Goal: Task Accomplishment & Management: Manage account settings

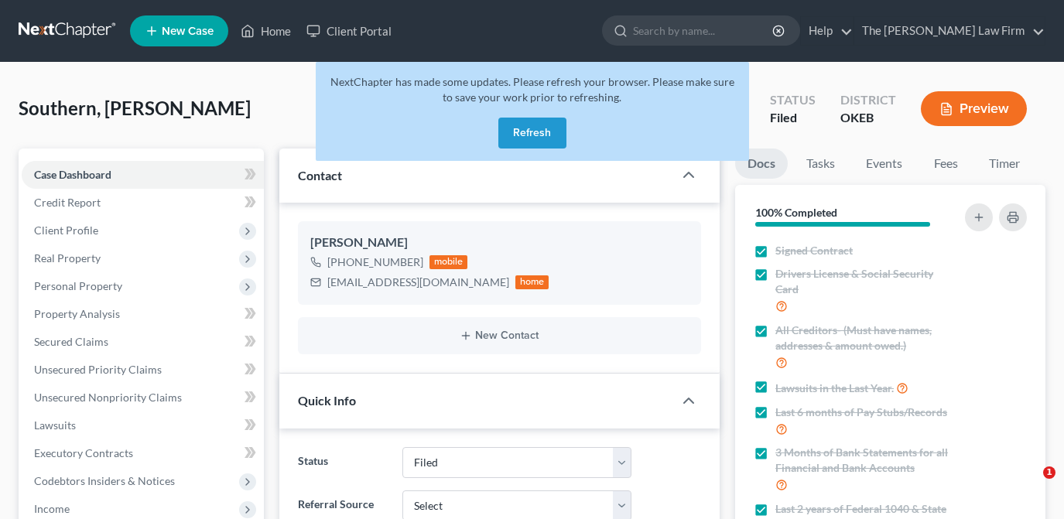
select select "2"
drag, startPoint x: 543, startPoint y: 133, endPoint x: 841, endPoint y: 214, distance: 308.7
click at [543, 134] on button "Refresh" at bounding box center [532, 133] width 68 height 31
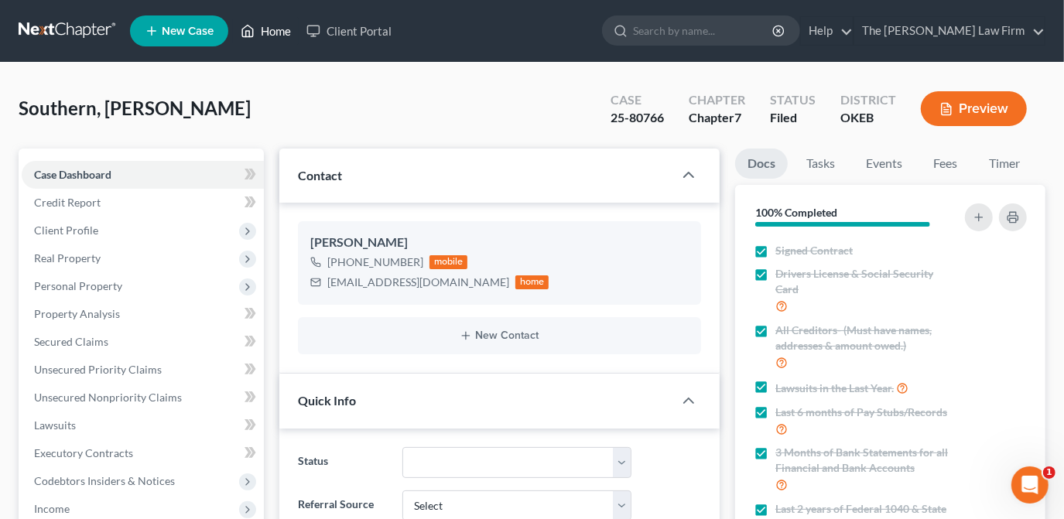
click at [272, 36] on link "Home" at bounding box center [266, 31] width 66 height 28
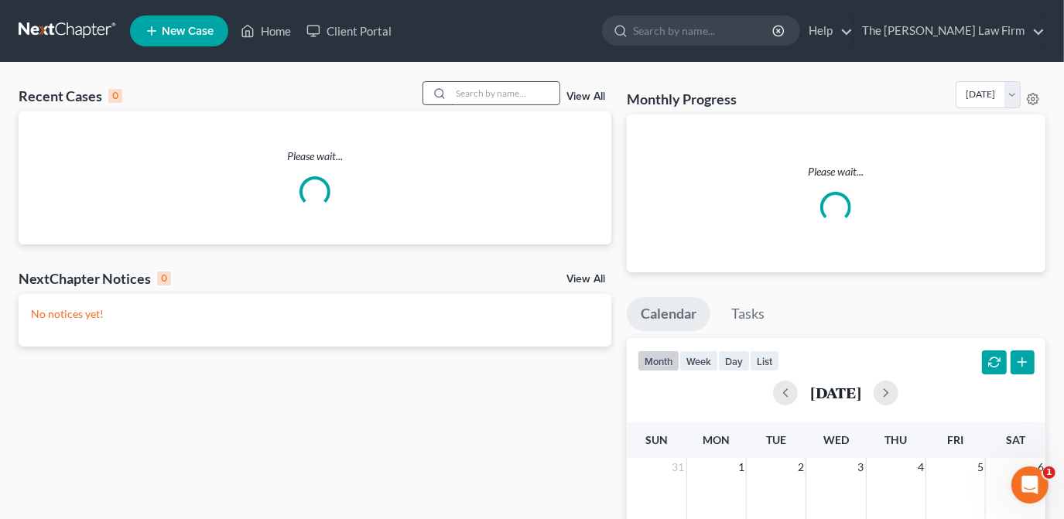
click at [502, 92] on input "search" at bounding box center [505, 93] width 108 height 22
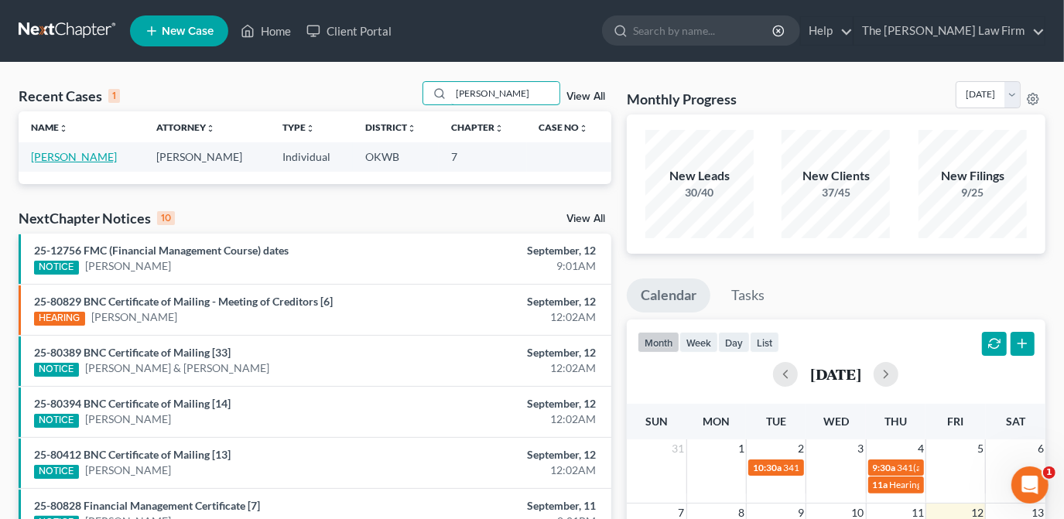
type input "tuggle"
click at [82, 156] on link "[PERSON_NAME]" at bounding box center [74, 156] width 86 height 13
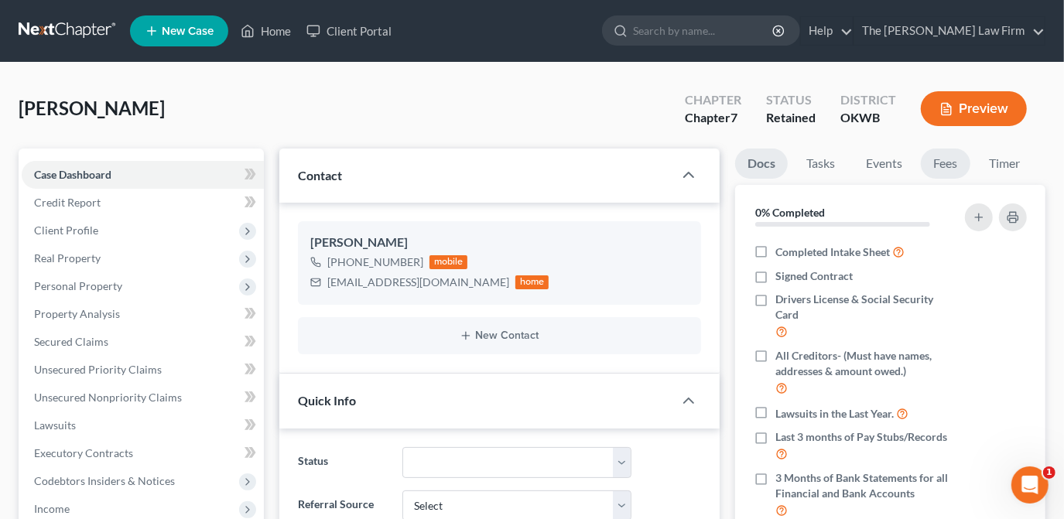
click at [951, 152] on link "Fees" at bounding box center [946, 164] width 50 height 30
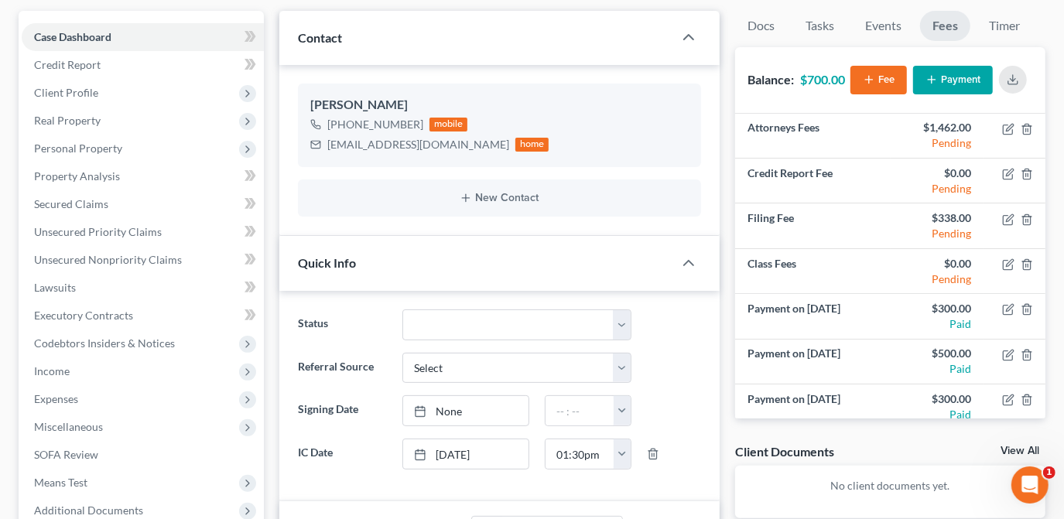
scroll to position [139, 0]
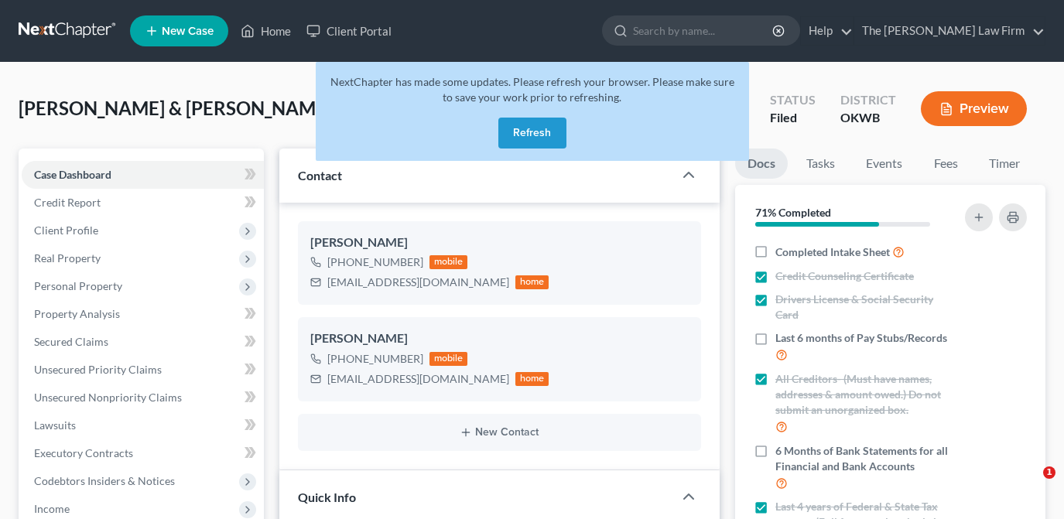
select select "2"
select select "0"
drag, startPoint x: 272, startPoint y: 33, endPoint x: 464, endPoint y: 63, distance: 194.3
click at [272, 33] on link "Home" at bounding box center [266, 31] width 66 height 28
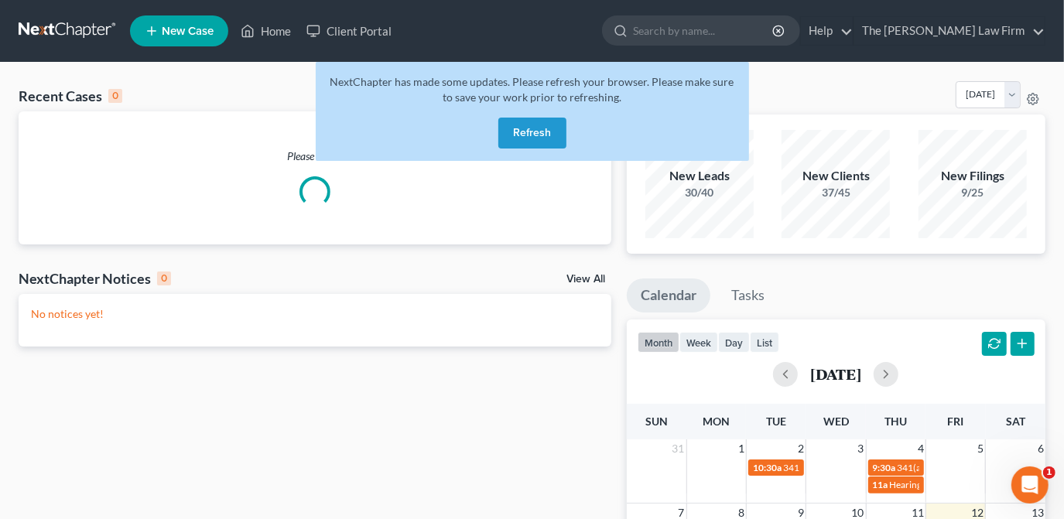
click at [539, 142] on button "Refresh" at bounding box center [532, 133] width 68 height 31
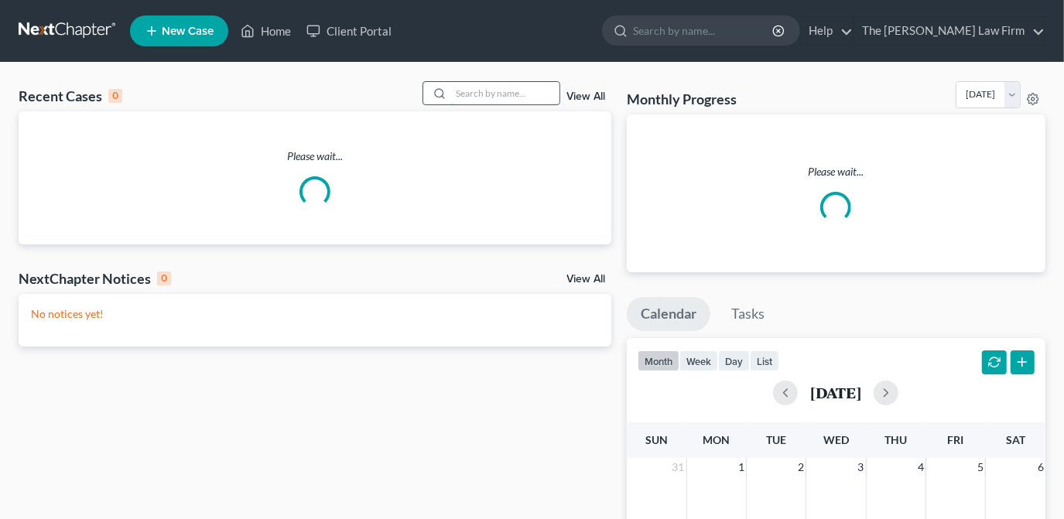
click at [522, 100] on input "search" at bounding box center [505, 93] width 108 height 22
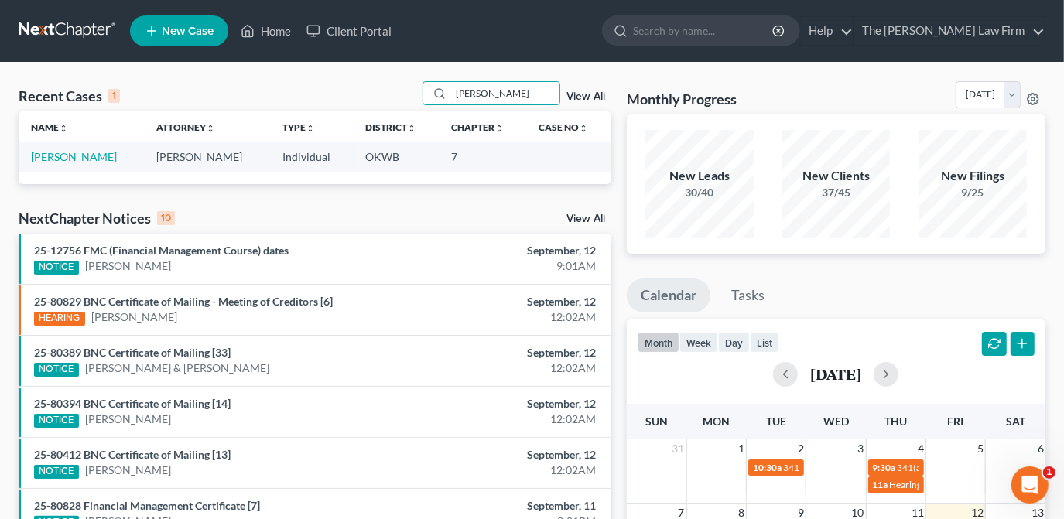
type input "[PERSON_NAME]"
click at [88, 165] on td "[PERSON_NAME]" at bounding box center [81, 156] width 125 height 29
click at [89, 157] on link "[PERSON_NAME]" at bounding box center [74, 156] width 86 height 13
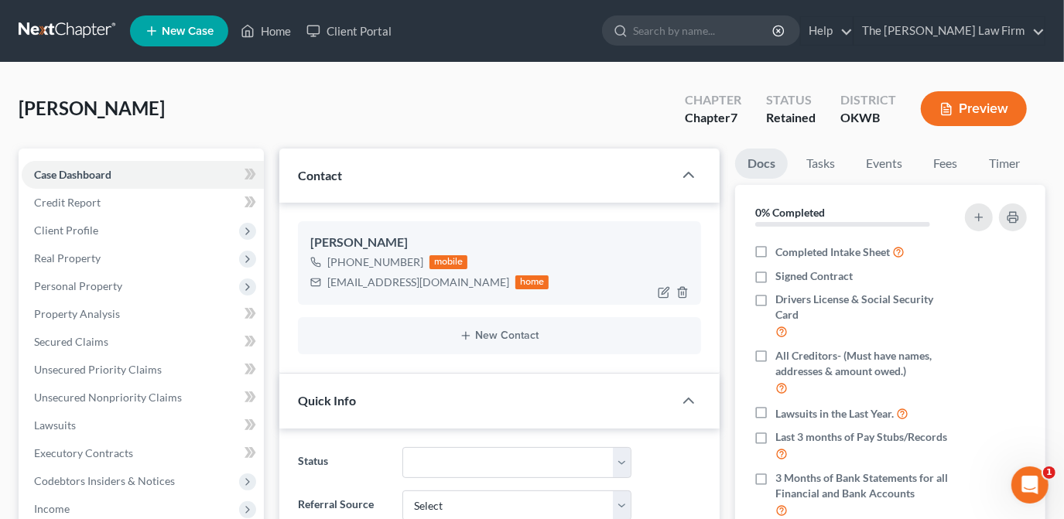
click at [365, 282] on div "[EMAIL_ADDRESS][DOMAIN_NAME]" at bounding box center [418, 282] width 182 height 15
drag, startPoint x: 321, startPoint y: 285, endPoint x: 330, endPoint y: 283, distance: 8.7
click at [330, 282] on div "[EMAIL_ADDRESS][DOMAIN_NAME]" at bounding box center [418, 282] width 182 height 15
drag, startPoint x: 324, startPoint y: 283, endPoint x: 440, endPoint y: 292, distance: 117.2
click at [440, 292] on div "[EMAIL_ADDRESS][DOMAIN_NAME] home" at bounding box center [429, 282] width 239 height 20
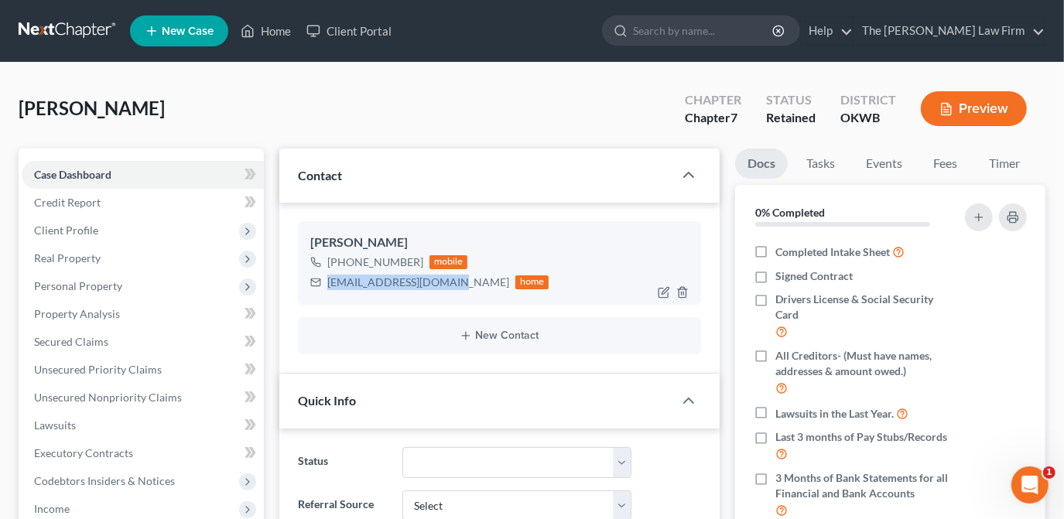
drag, startPoint x: 440, startPoint y: 292, endPoint x: 395, endPoint y: 288, distance: 45.1
copy div "[EMAIL_ADDRESS][DOMAIN_NAME]"
click at [929, 176] on li "Fees" at bounding box center [946, 167] width 50 height 36
click at [941, 163] on link "Fees" at bounding box center [946, 164] width 50 height 30
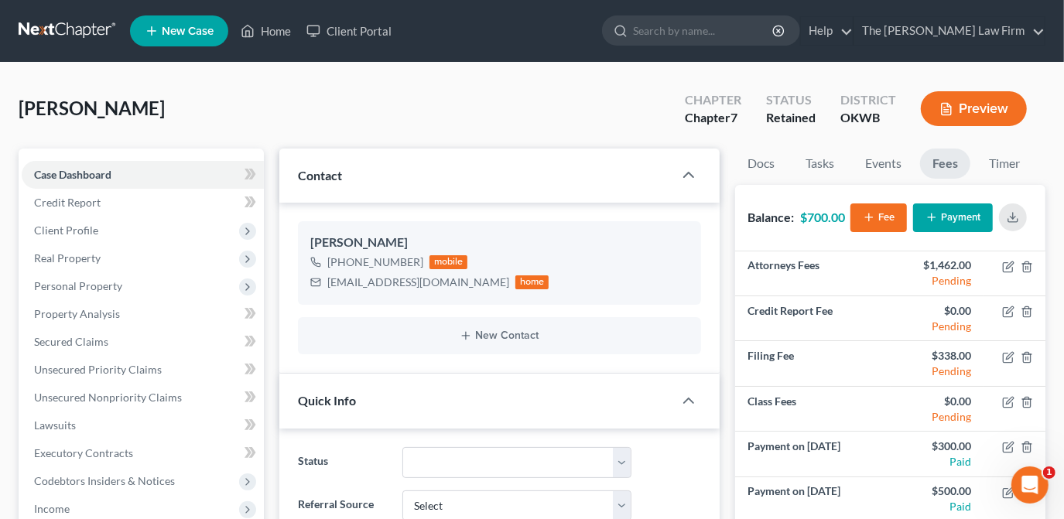
click at [941, 223] on button "Payment" at bounding box center [953, 218] width 80 height 29
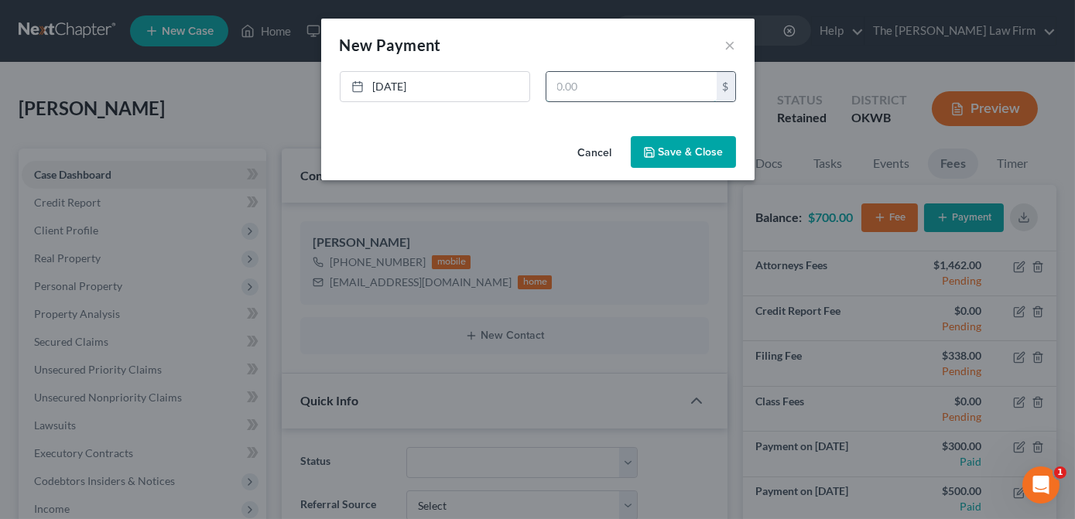
click at [608, 97] on input "text" at bounding box center [631, 86] width 170 height 29
type input "400.00"
click at [698, 157] on button "Save & Close" at bounding box center [683, 152] width 105 height 33
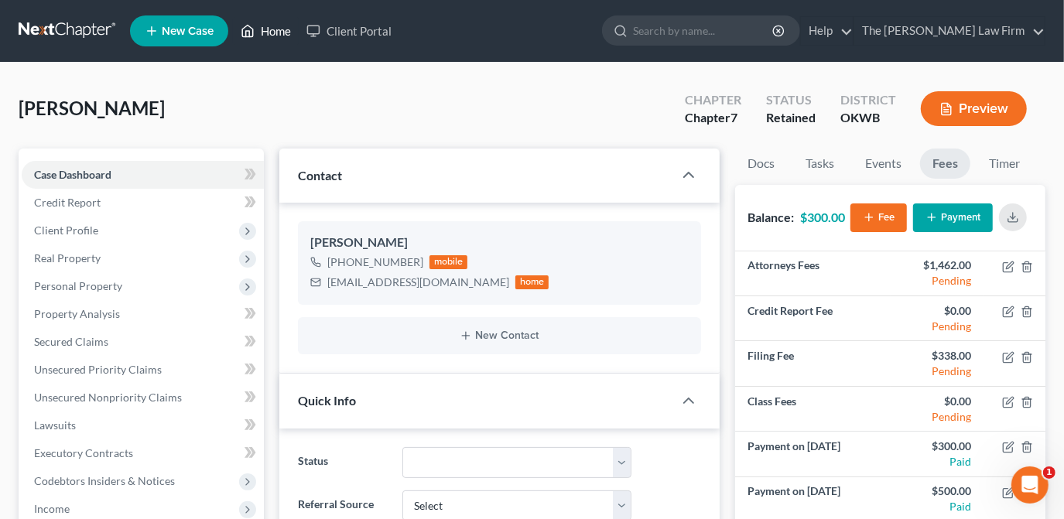
click at [264, 22] on link "Home" at bounding box center [266, 31] width 66 height 28
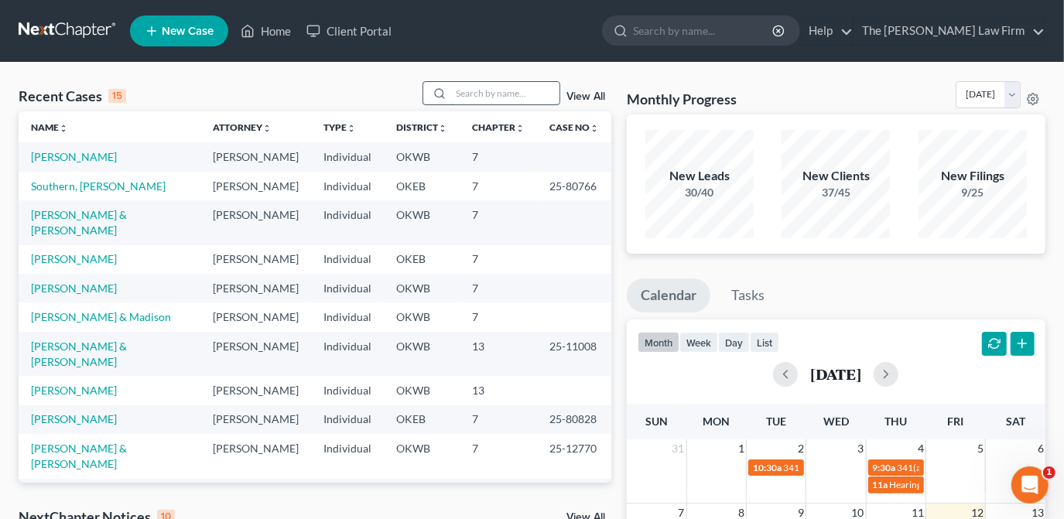
click at [455, 97] on input "search" at bounding box center [505, 93] width 108 height 22
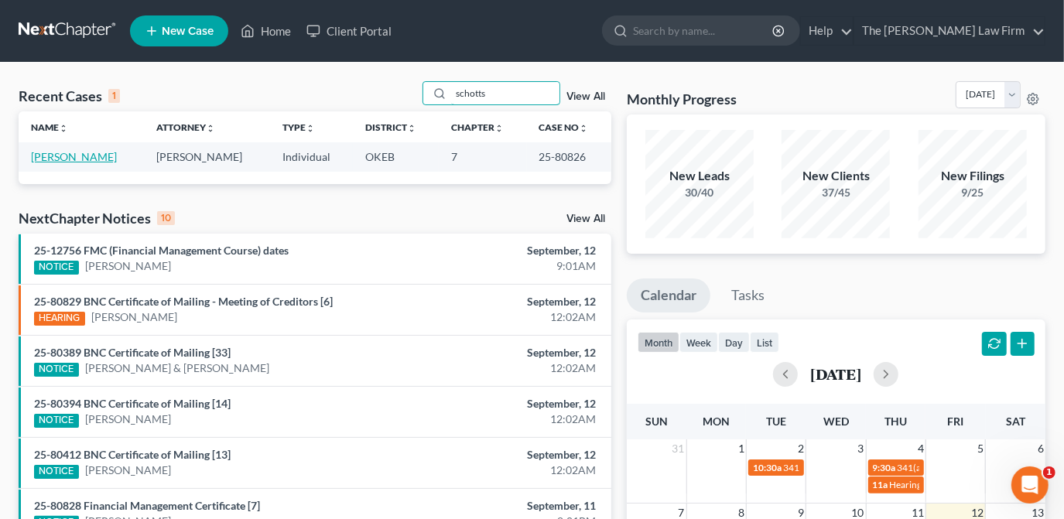
type input "schotts"
click at [84, 159] on link "[PERSON_NAME]" at bounding box center [74, 156] width 86 height 13
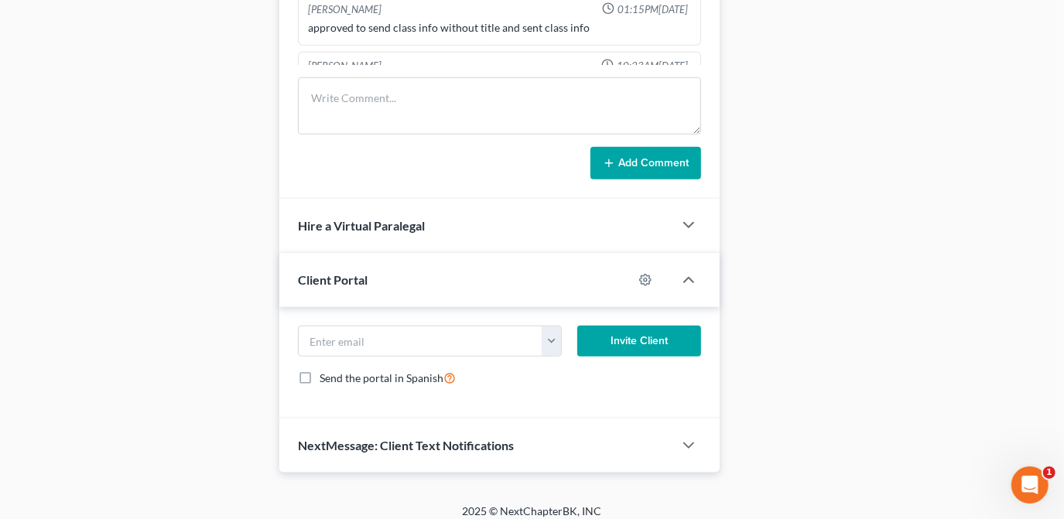
scroll to position [902, 0]
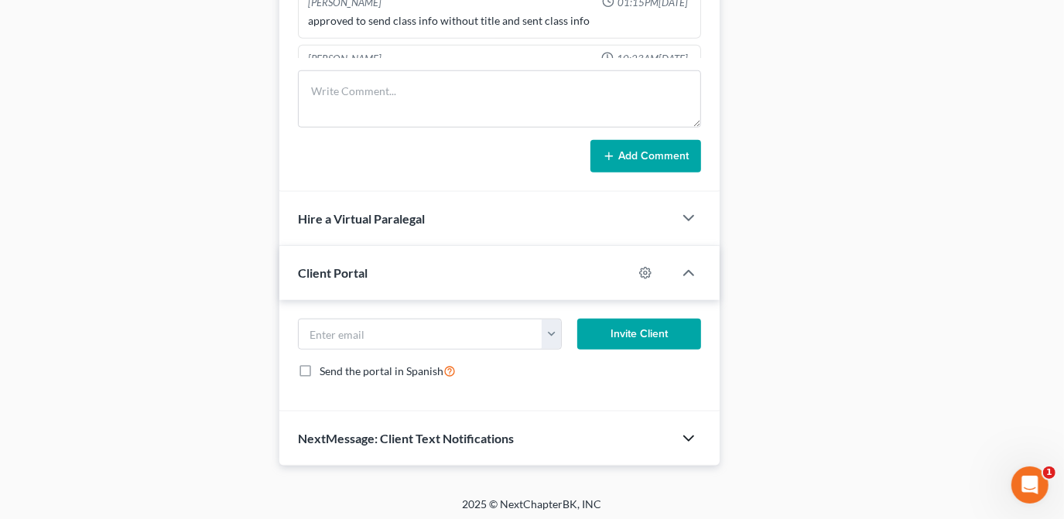
click at [693, 433] on icon "button" at bounding box center [689, 439] width 19 height 19
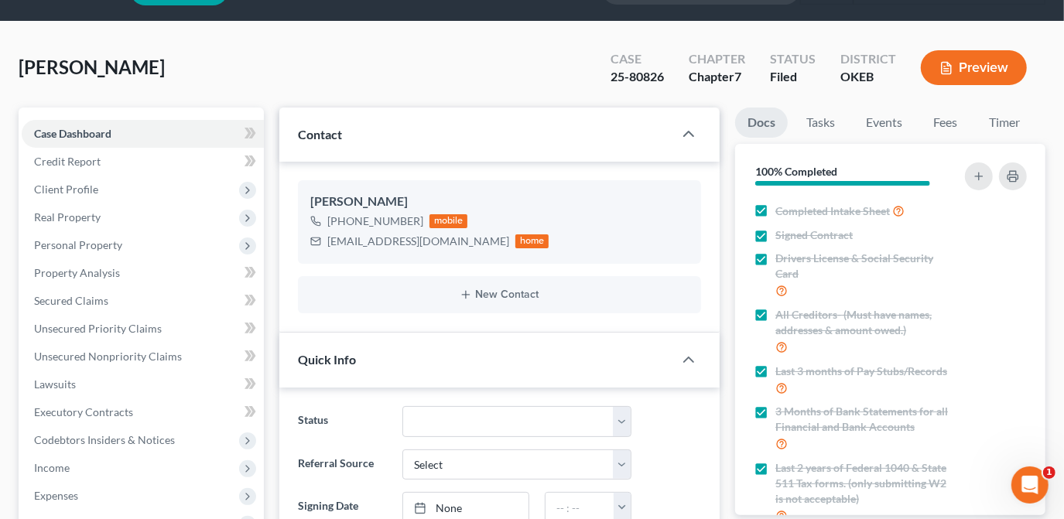
scroll to position [0, 0]
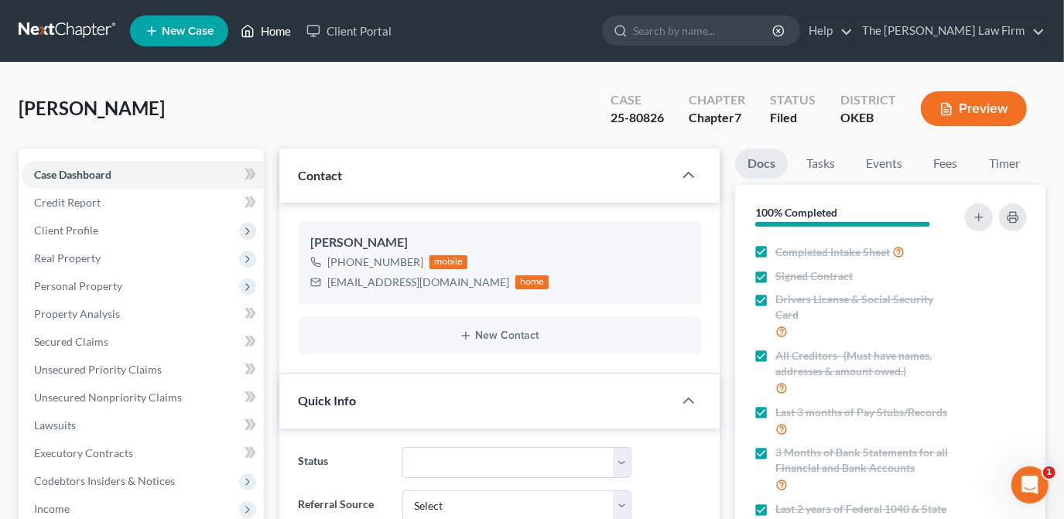
click at [279, 38] on link "Home" at bounding box center [266, 31] width 66 height 28
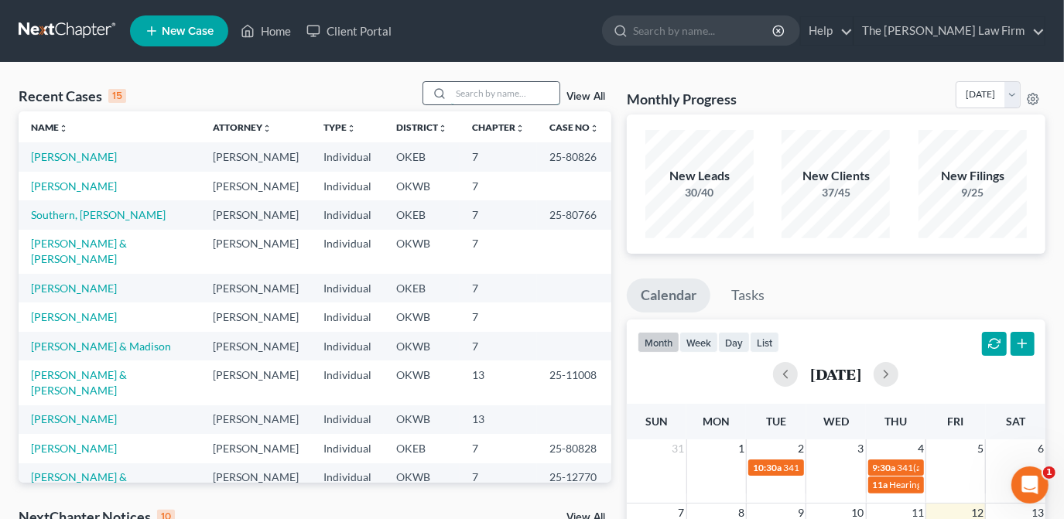
click at [546, 98] on input "search" at bounding box center [505, 93] width 108 height 22
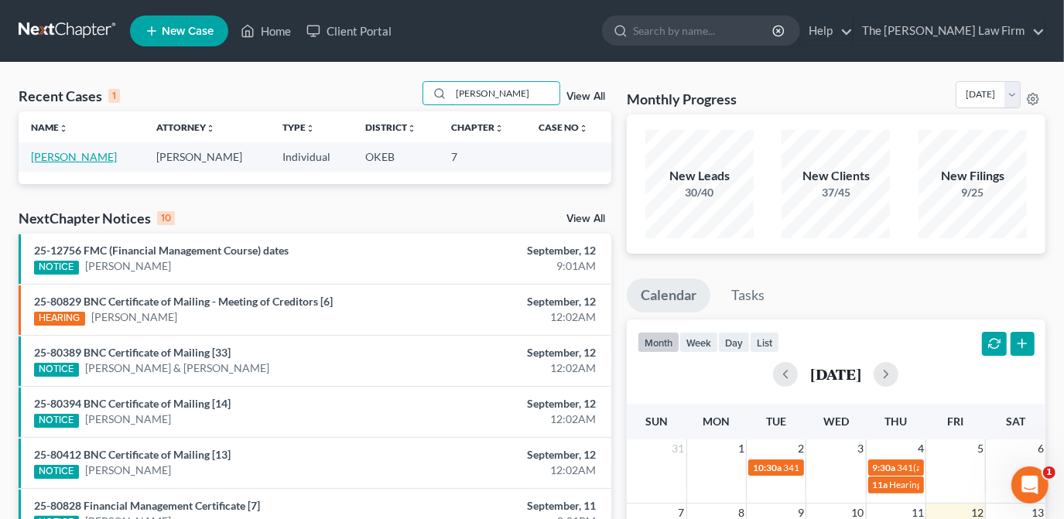
type input "[PERSON_NAME]"
click at [101, 155] on link "[PERSON_NAME]" at bounding box center [74, 156] width 86 height 13
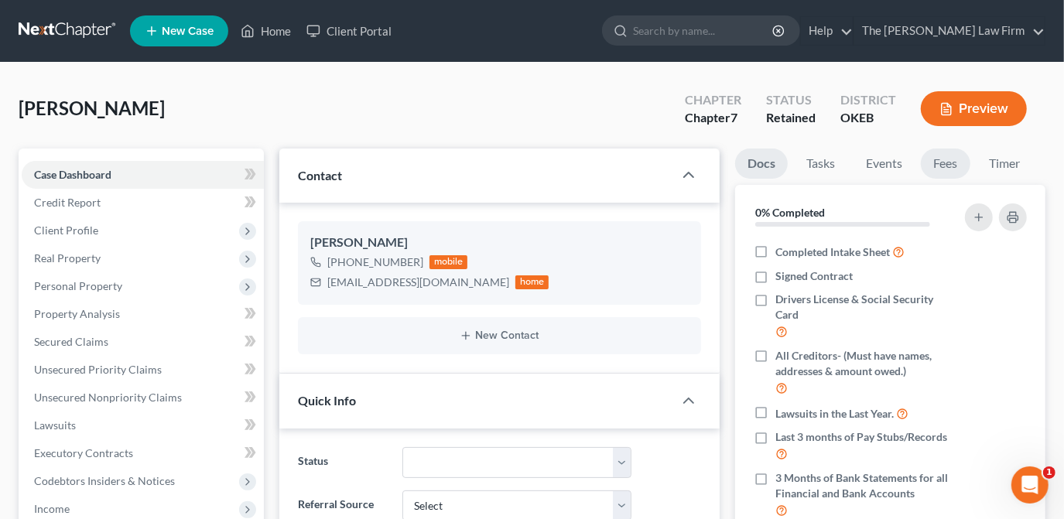
click at [960, 164] on link "Fees" at bounding box center [946, 164] width 50 height 30
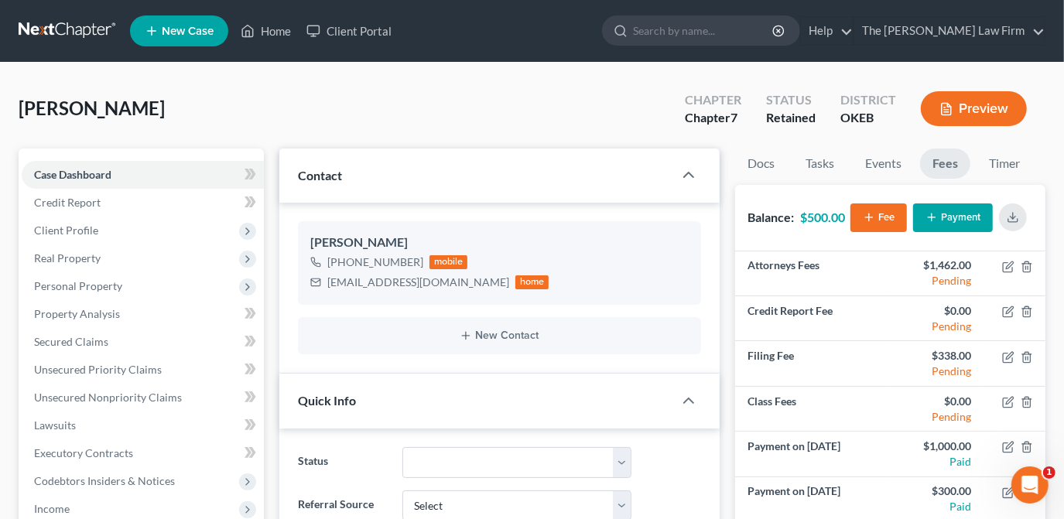
scroll to position [128, 0]
click at [954, 169] on link "Fees" at bounding box center [945, 164] width 50 height 30
drag, startPoint x: 431, startPoint y: 283, endPoint x: 325, endPoint y: 280, distance: 106.1
click at [325, 280] on div "[EMAIL_ADDRESS][DOMAIN_NAME] home" at bounding box center [429, 282] width 239 height 20
copy div "[EMAIL_ADDRESS][DOMAIN_NAME]"
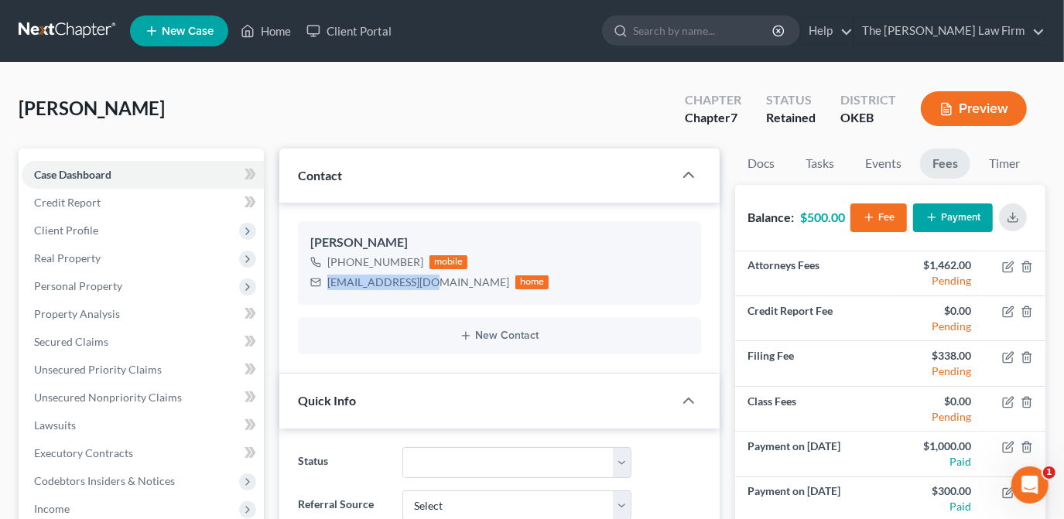
click at [954, 221] on button "Payment" at bounding box center [953, 218] width 80 height 29
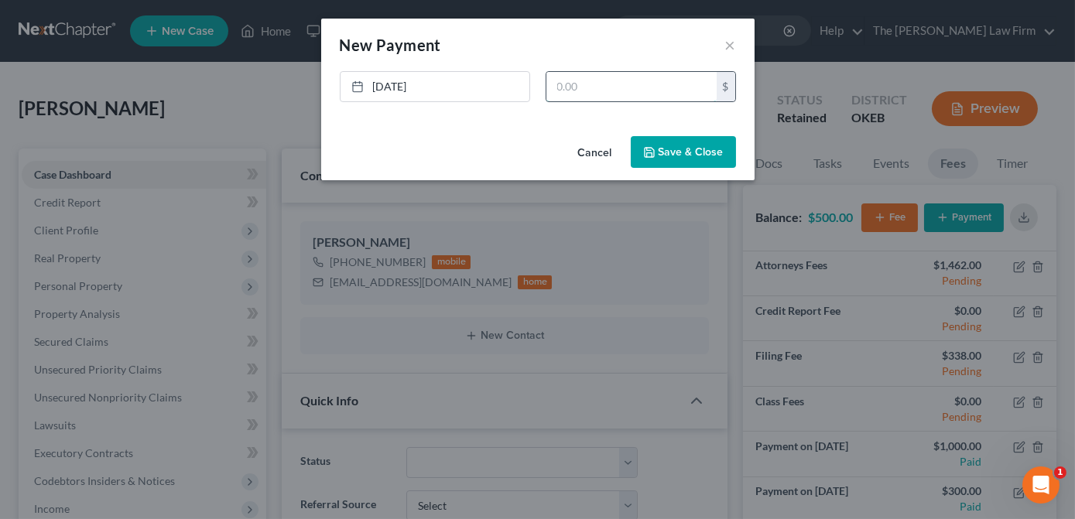
click at [549, 86] on input "text" at bounding box center [631, 86] width 170 height 29
type input "250.00"
click at [642, 156] on button "Save & Close" at bounding box center [683, 152] width 105 height 33
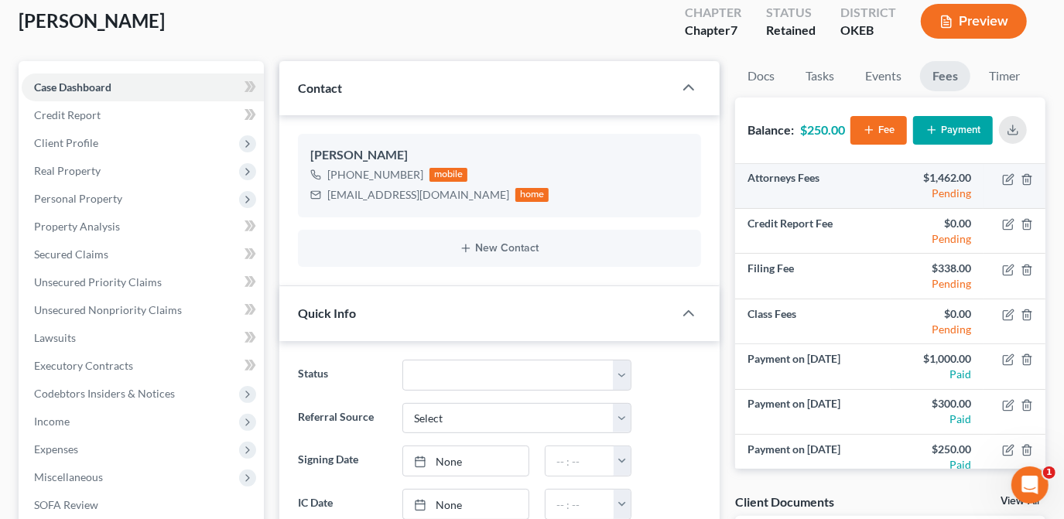
scroll to position [9, 0]
